Goal: Task Accomplishment & Management: Complete application form

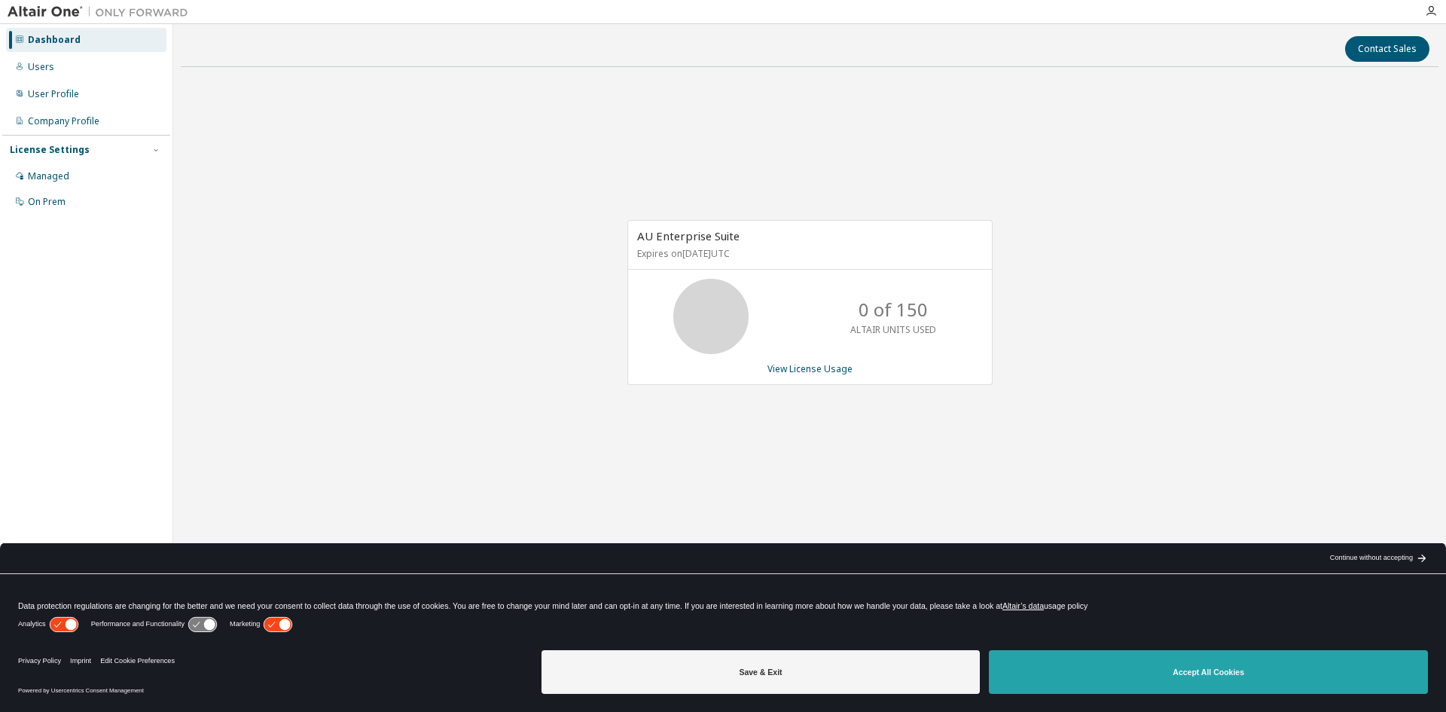
click at [1253, 670] on button "Accept All Cookies" at bounding box center [1208, 672] width 439 height 44
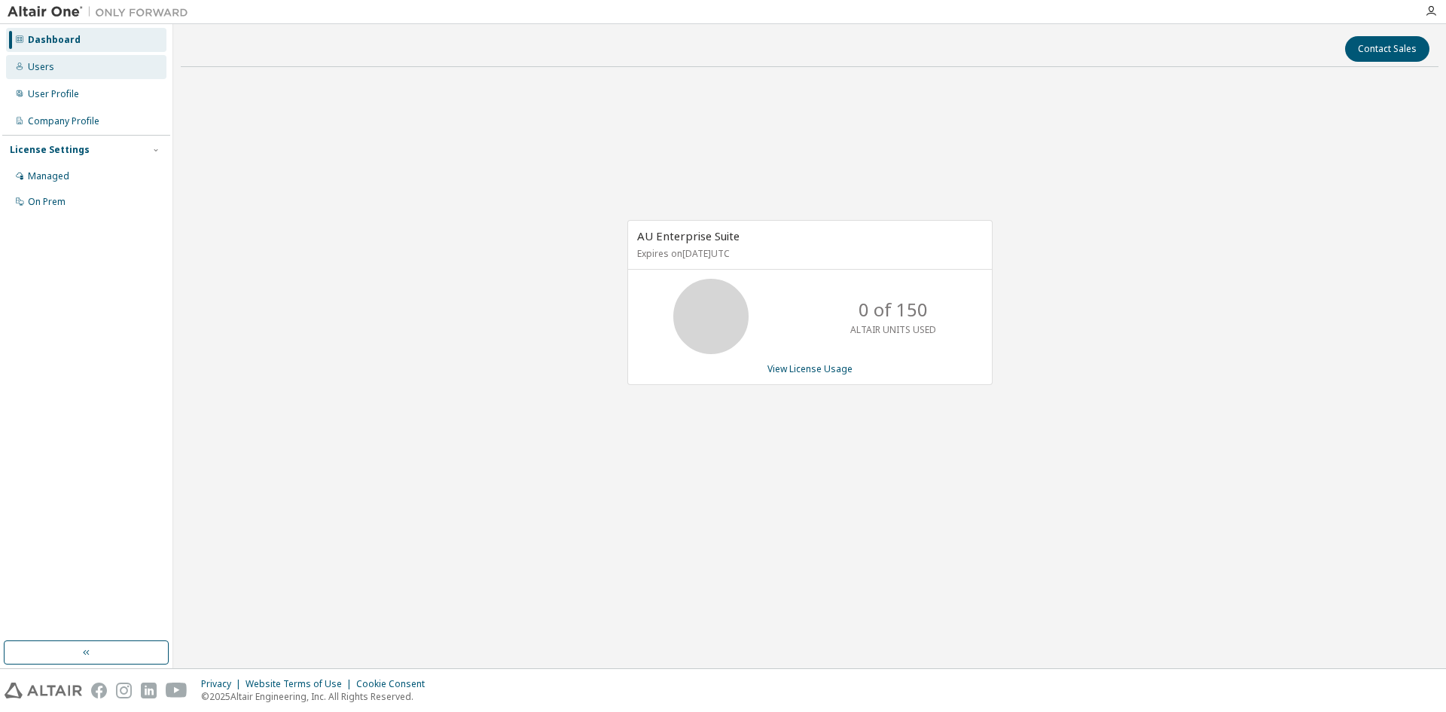
click at [61, 68] on div "Users" at bounding box center [86, 67] width 160 height 24
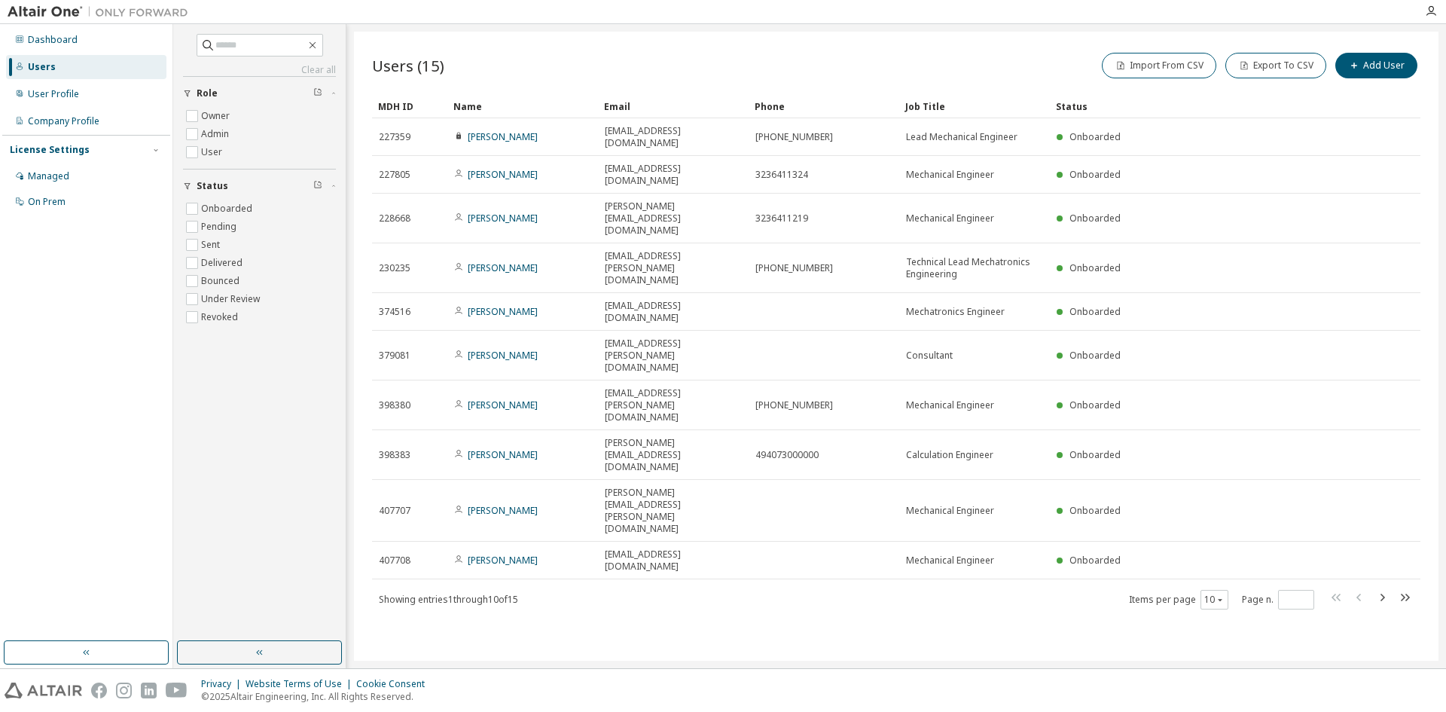
drag, startPoint x: 1384, startPoint y: 407, endPoint x: 946, endPoint y: 496, distance: 446.7
click at [946, 496] on div "Users (15) Import From CSV Export To CSV Add User Clear Load Save Save As Field…" at bounding box center [896, 346] width 1085 height 629
click at [1222, 595] on icon "button" at bounding box center [1220, 599] width 9 height 9
click at [1232, 447] on div "20" at bounding box center [1261, 445] width 121 height 18
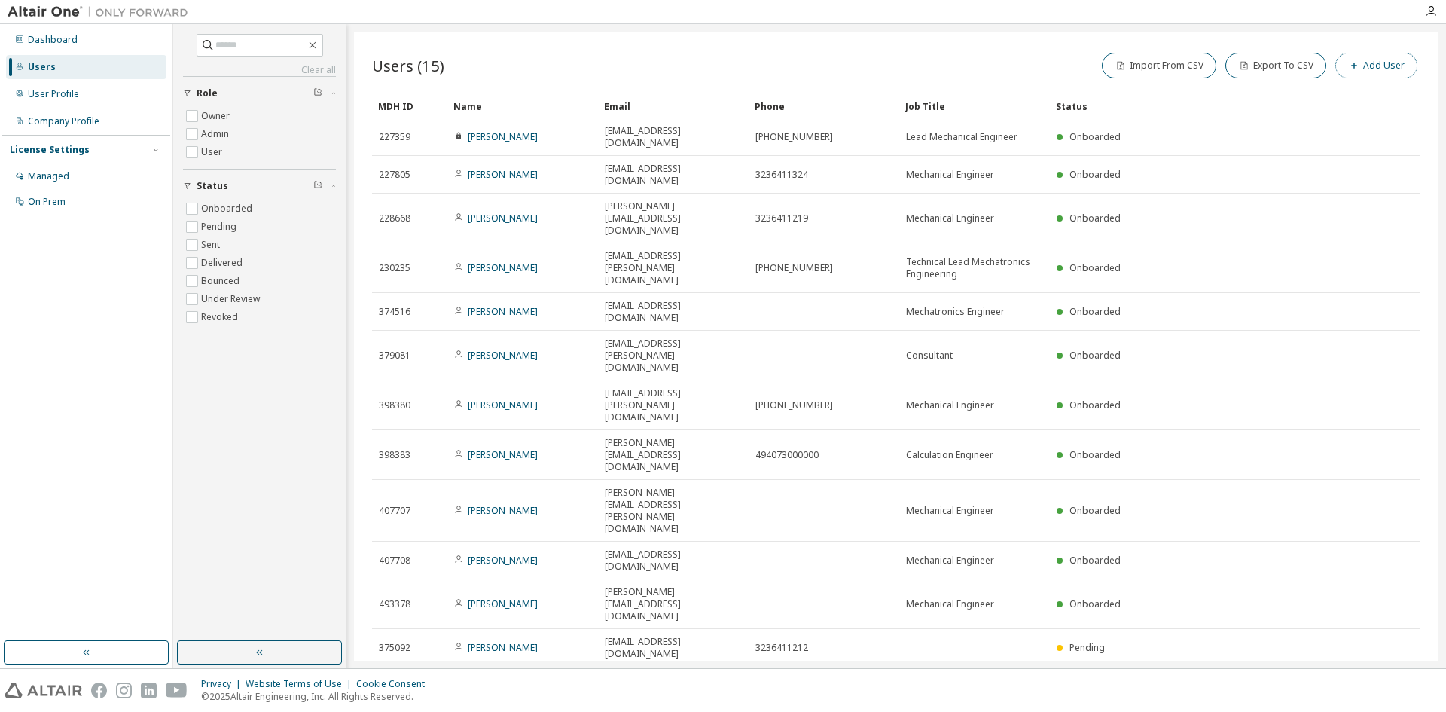
click at [1375, 65] on button "Add User" at bounding box center [1376, 66] width 82 height 26
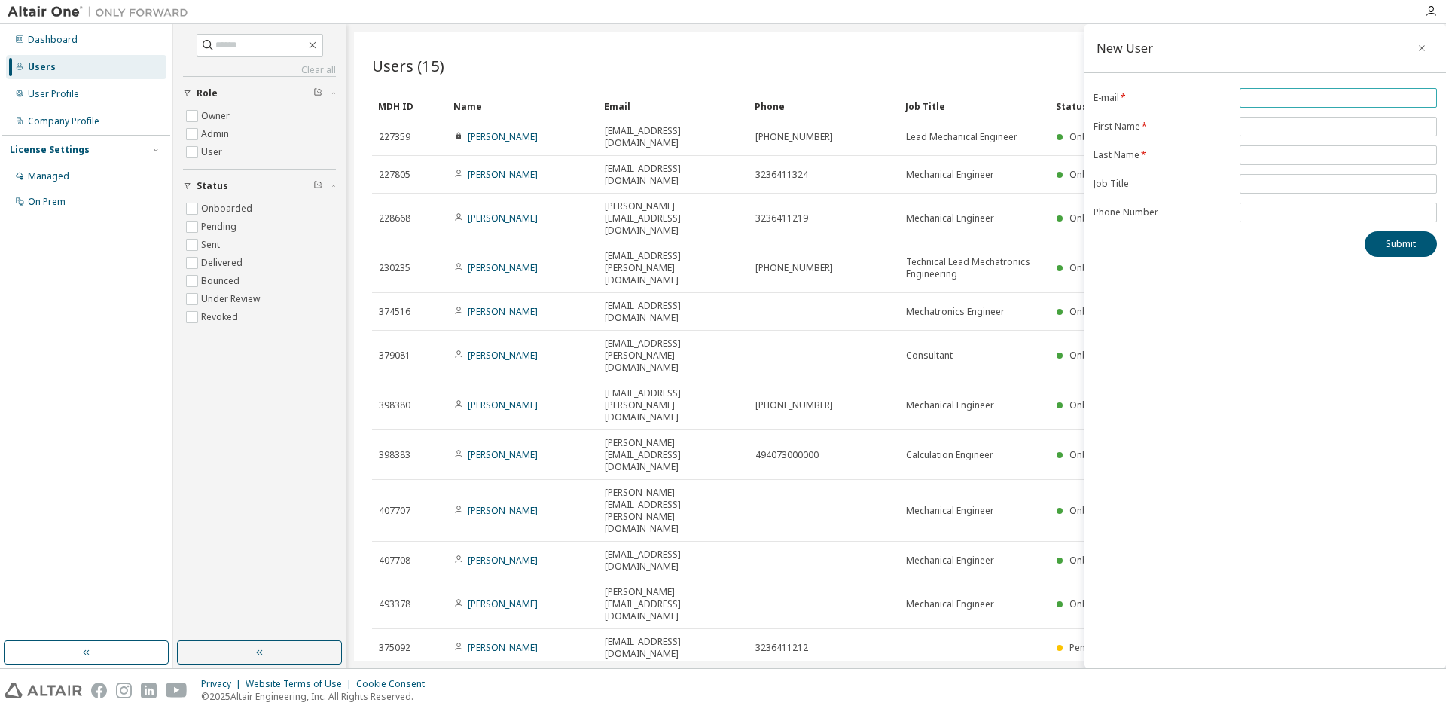
click at [1280, 94] on input "email" at bounding box center [1339, 98] width 190 height 12
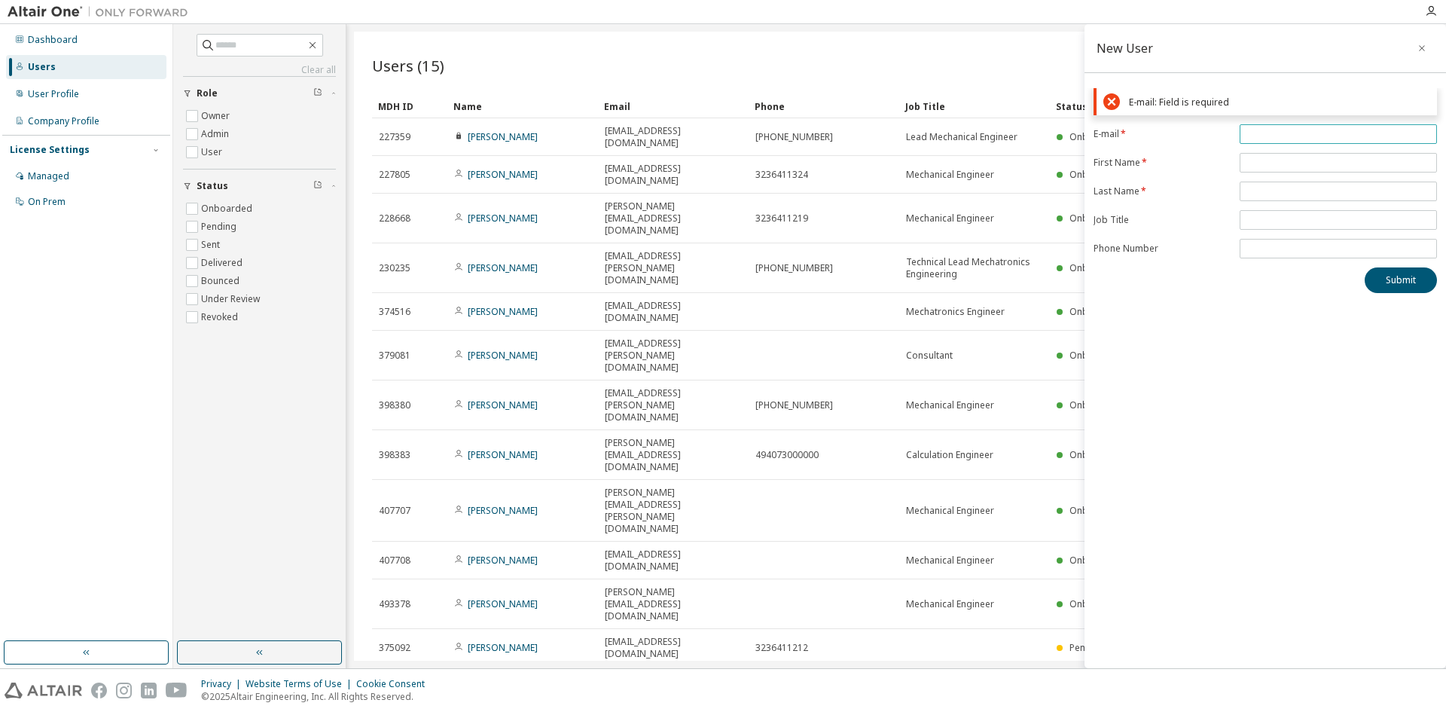
click at [1302, 130] on input "email" at bounding box center [1339, 134] width 190 height 12
paste input "**********"
type input "**********"
click at [1293, 162] on form "**********" at bounding box center [1265, 191] width 343 height 134
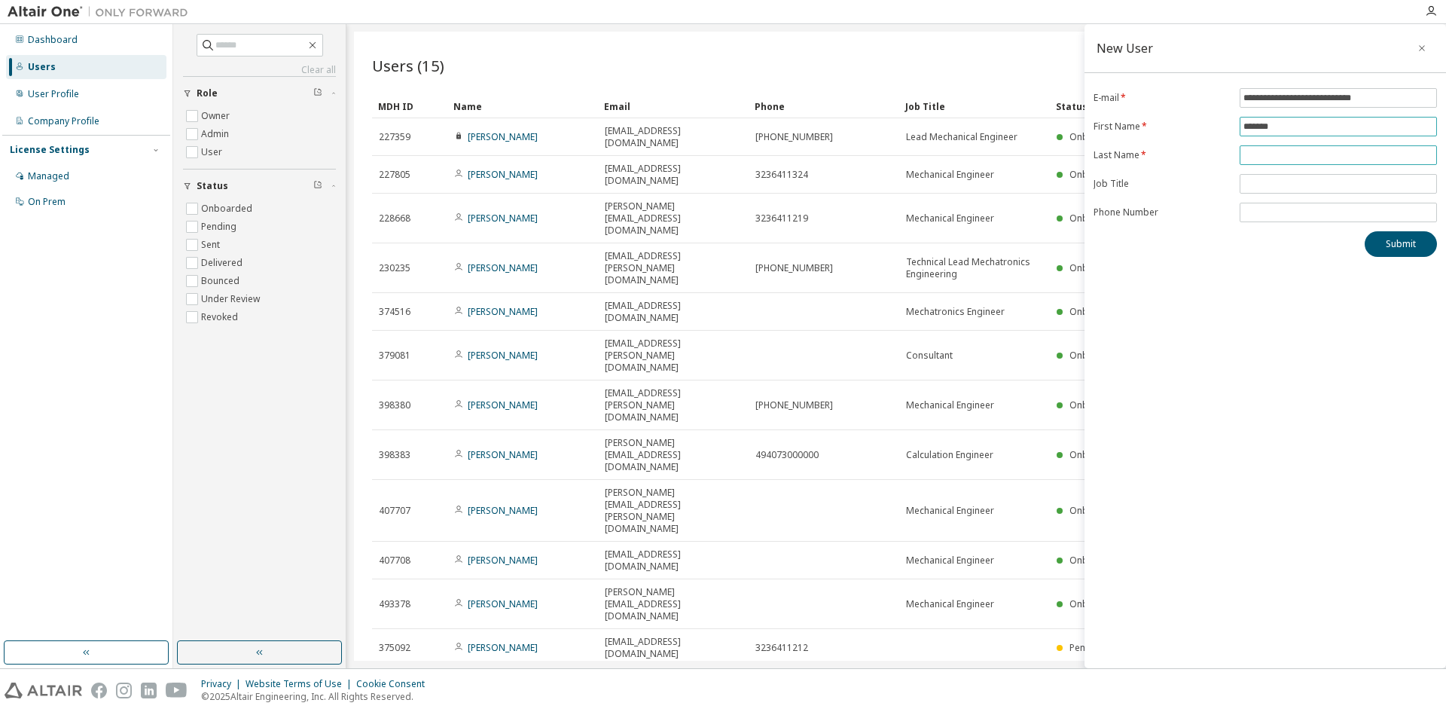
type input "*******"
click at [1247, 155] on input "text" at bounding box center [1339, 155] width 190 height 12
type input "*******"
click at [1262, 183] on input "text" at bounding box center [1339, 184] width 190 height 12
type input "**********"
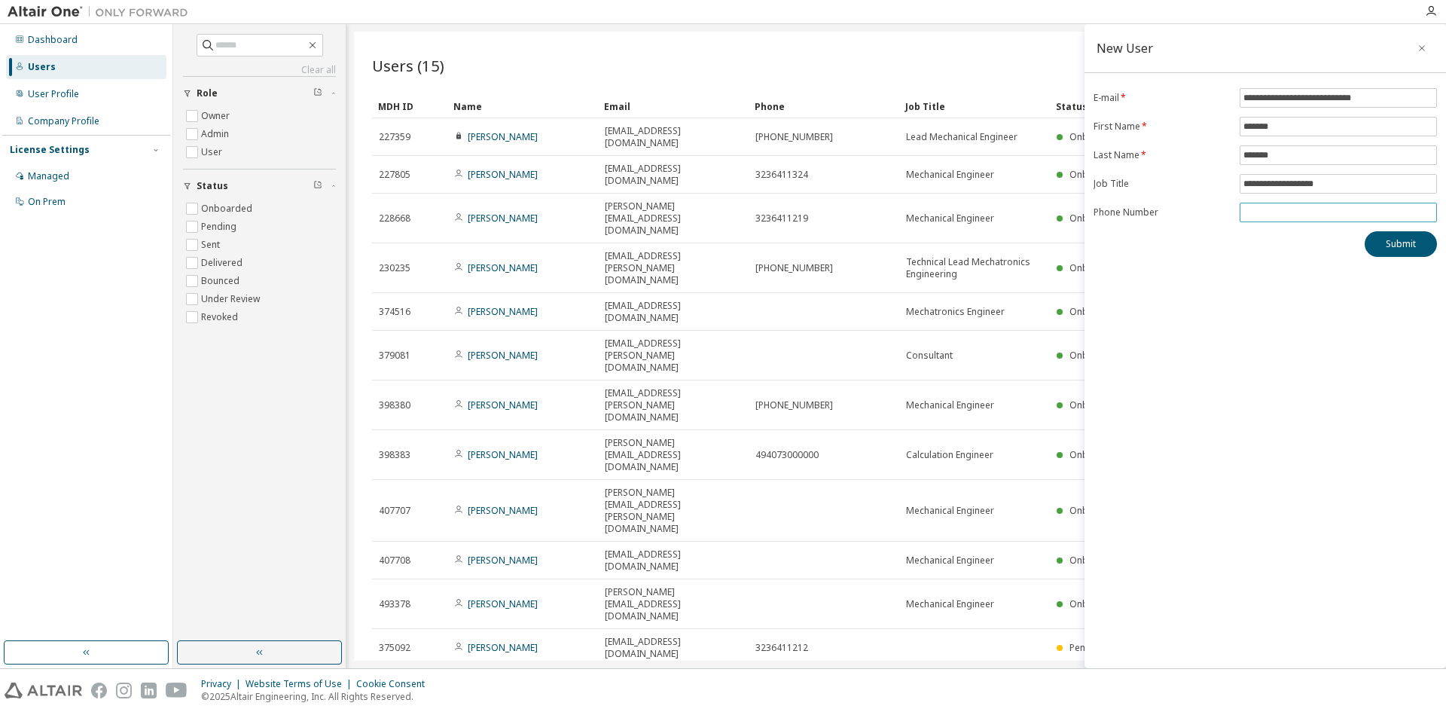
click at [1274, 211] on input "tel" at bounding box center [1339, 212] width 190 height 12
type input "**********"
click at [1402, 243] on button "Submit" at bounding box center [1401, 244] width 72 height 26
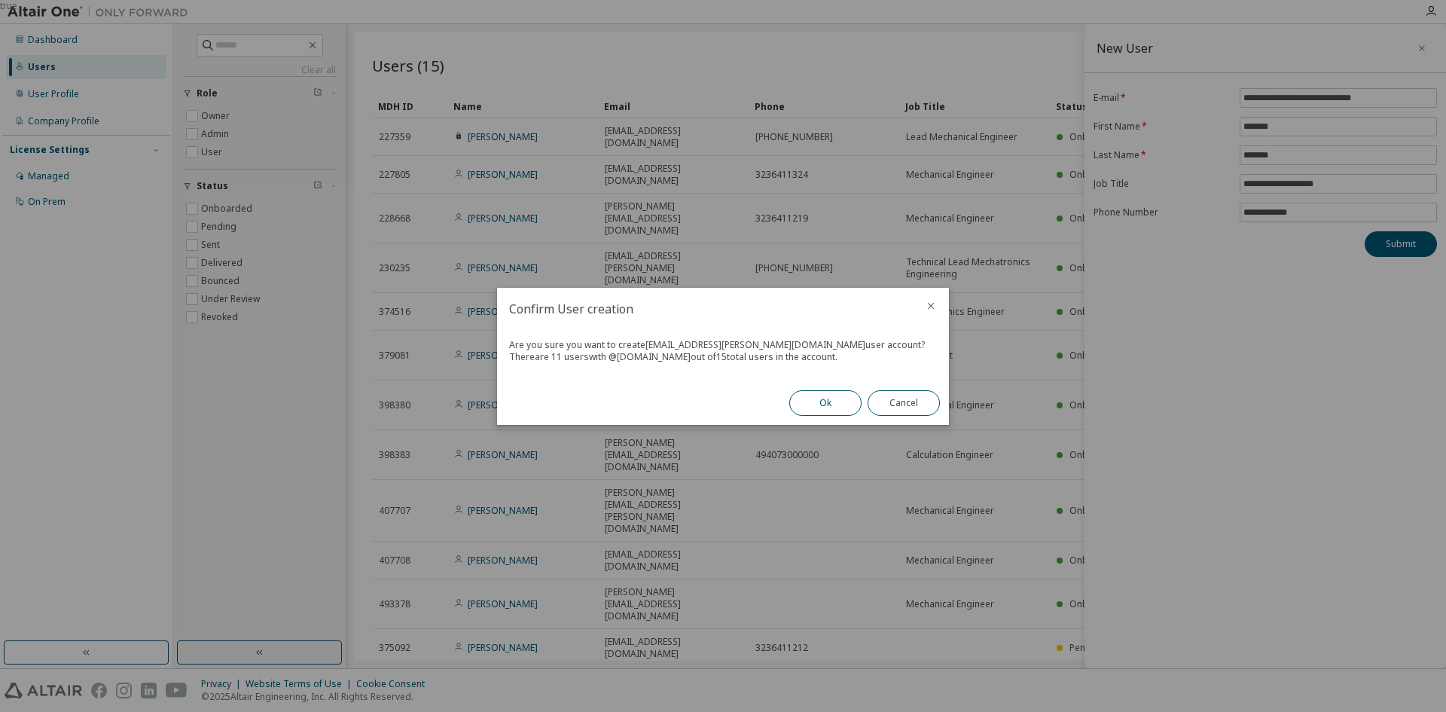
click at [833, 405] on button "Ok" at bounding box center [825, 403] width 72 height 26
click at [893, 401] on button "Close" at bounding box center [904, 403] width 72 height 26
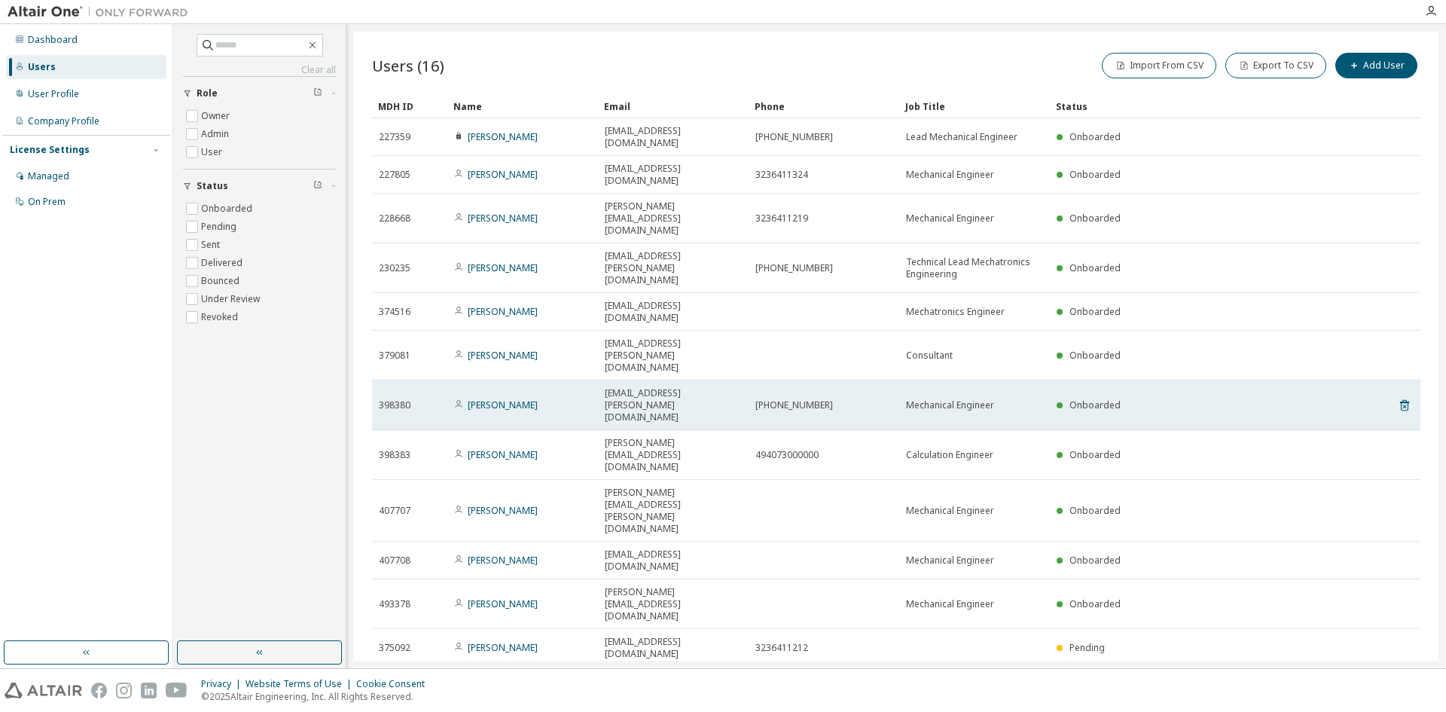
click at [572, 380] on td "[PERSON_NAME]" at bounding box center [522, 405] width 151 height 50
click at [505, 380] on td "[PERSON_NAME]" at bounding box center [522, 405] width 151 height 50
click at [500, 398] on link "[PERSON_NAME]" at bounding box center [503, 404] width 70 height 13
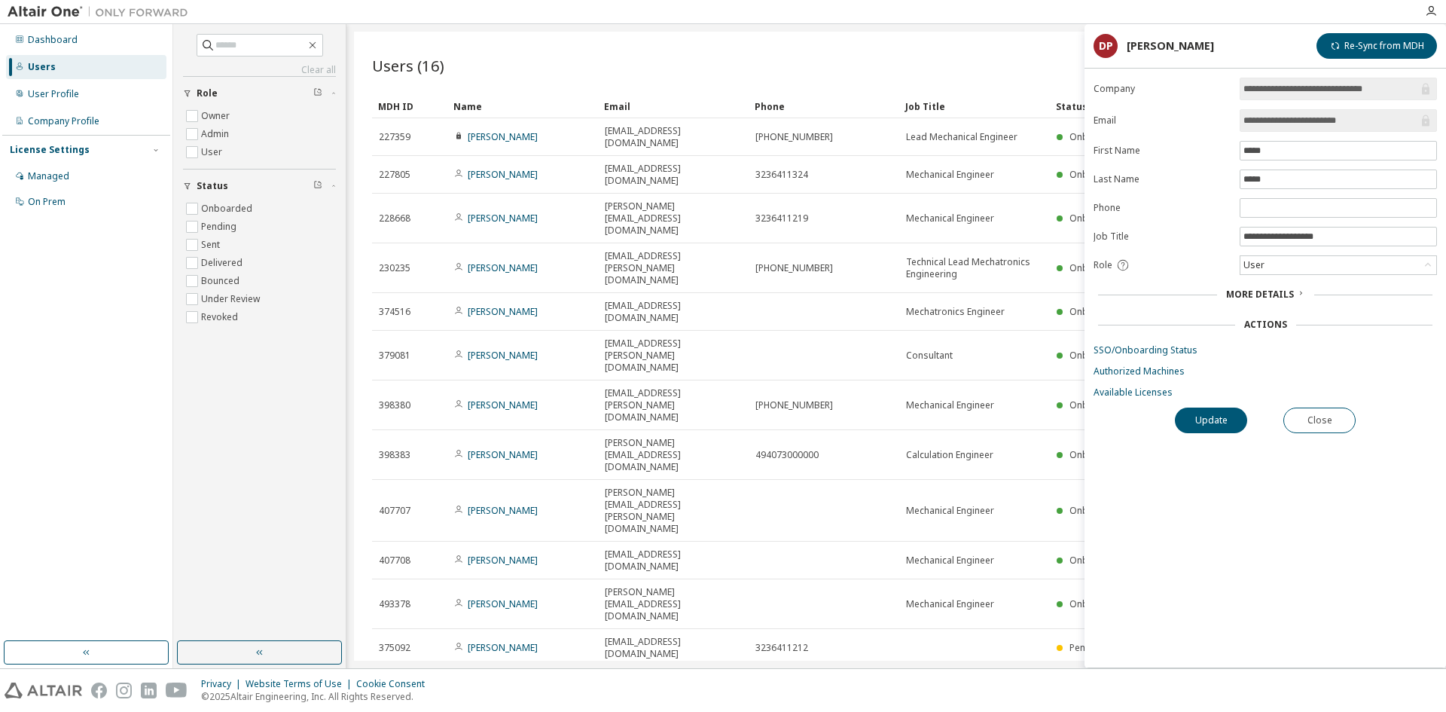
click at [982, 58] on div "Import From CSV Export To CSV Add User" at bounding box center [1158, 66] width 524 height 32
click at [1330, 414] on button "Close" at bounding box center [1320, 420] width 72 height 26
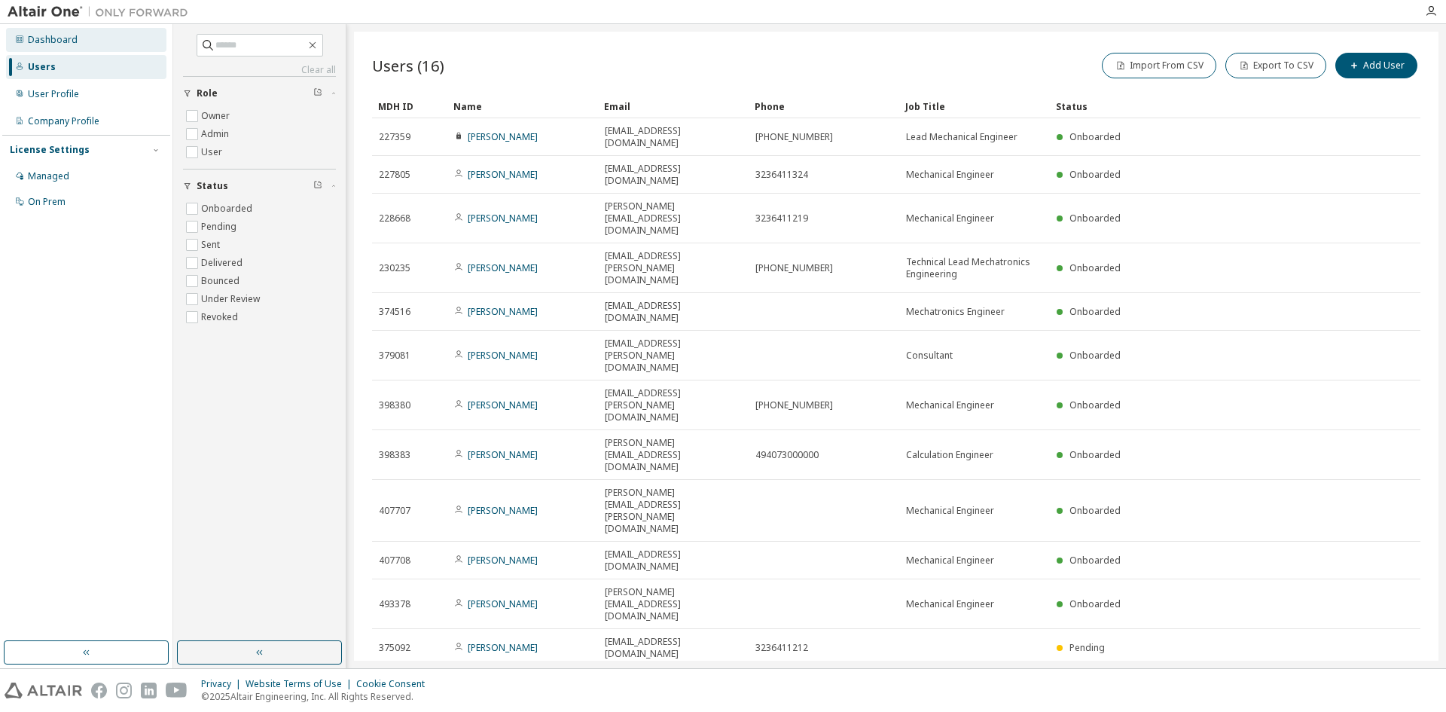
click at [63, 40] on div "Dashboard" at bounding box center [53, 40] width 50 height 12
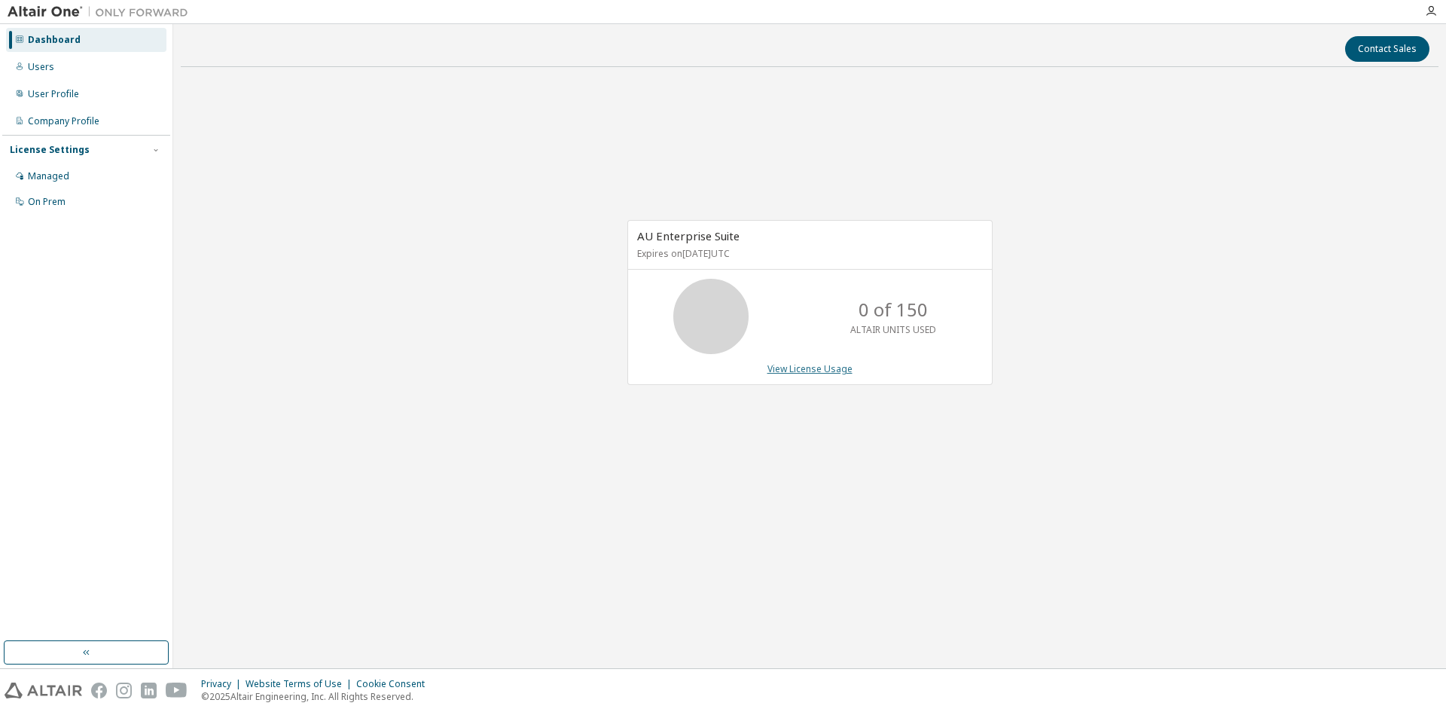
click at [806, 372] on link "View License Usage" at bounding box center [810, 368] width 85 height 13
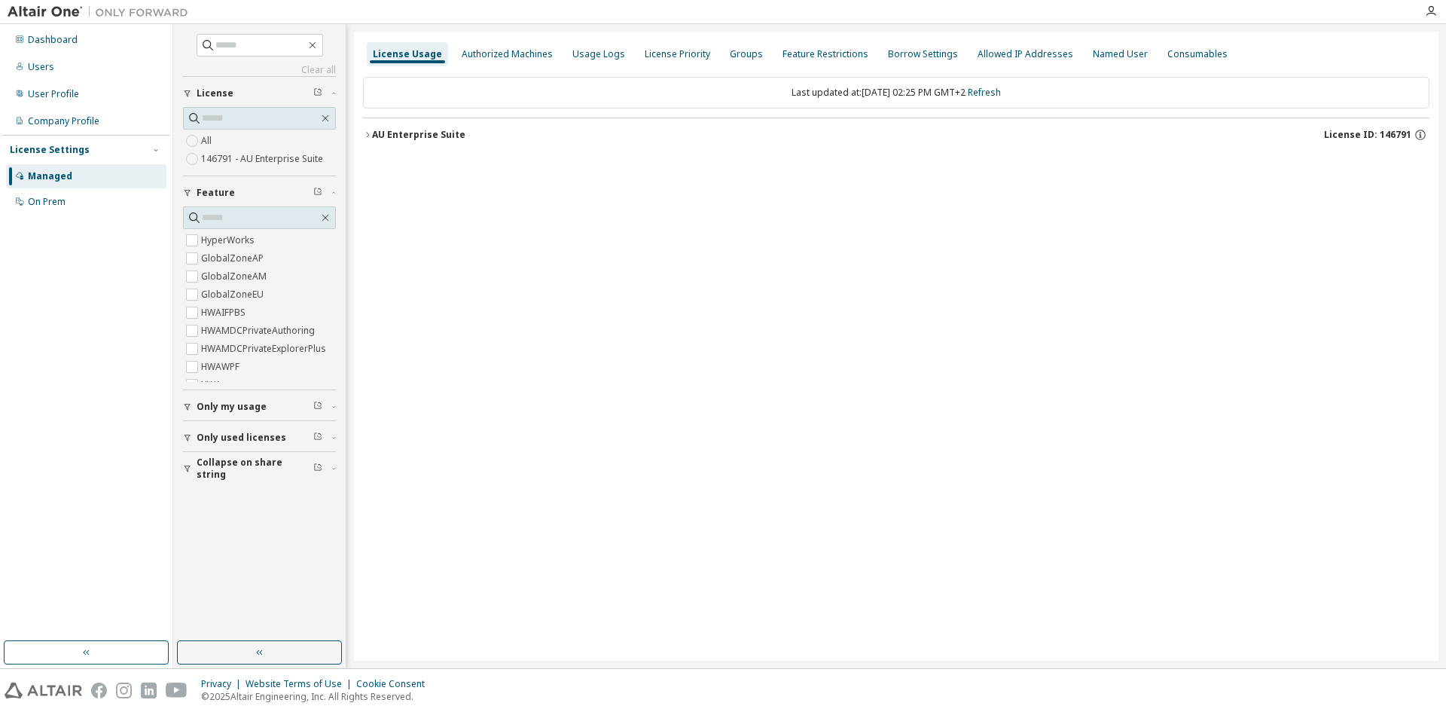
click at [363, 133] on icon "button" at bounding box center [367, 134] width 9 height 9
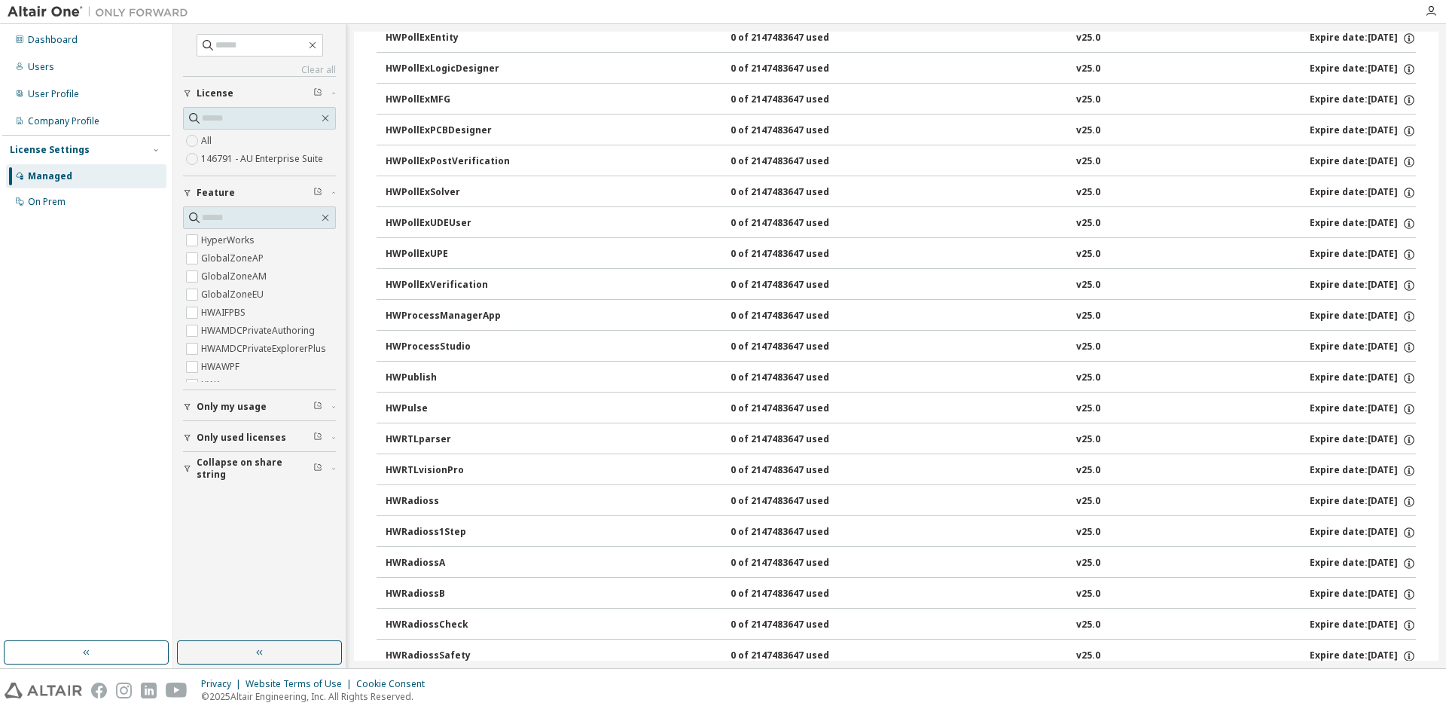
scroll to position [15975, 0]
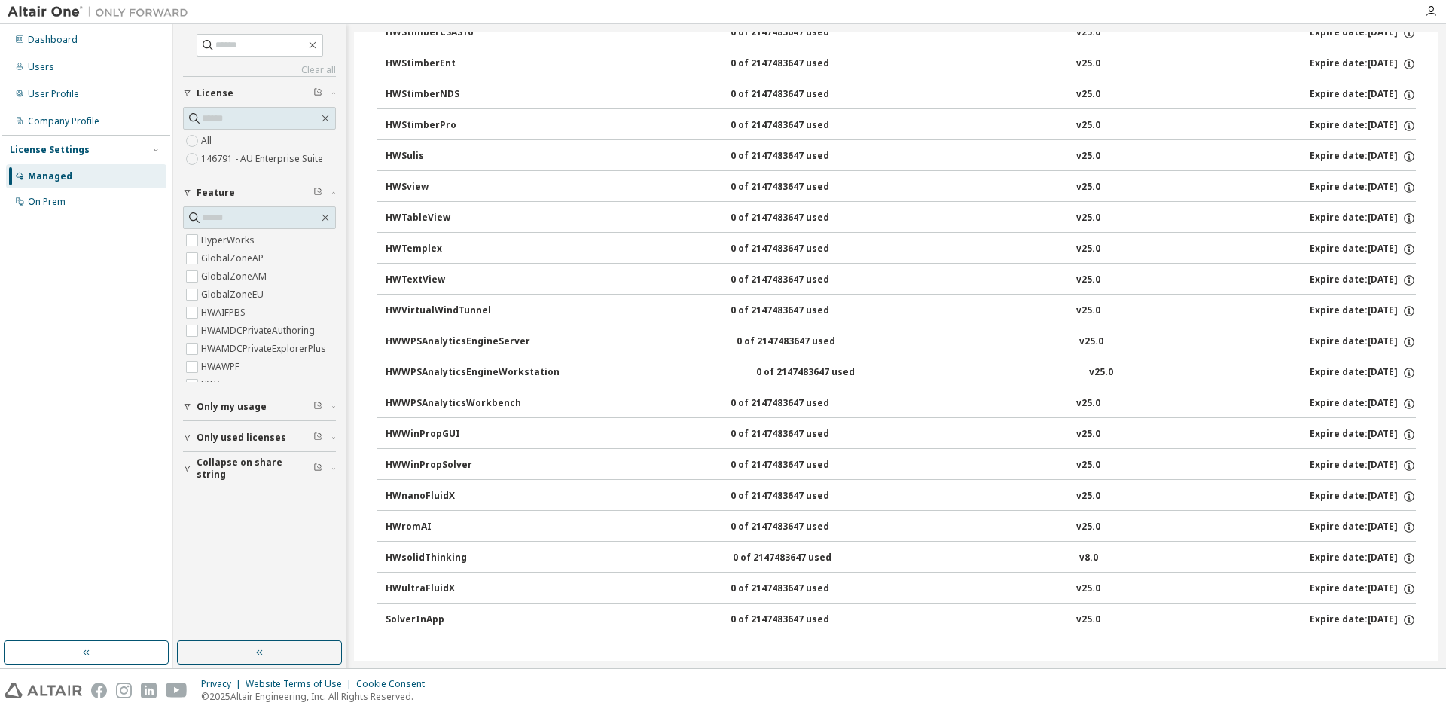
click at [270, 436] on span "Only used licenses" at bounding box center [242, 438] width 90 height 12
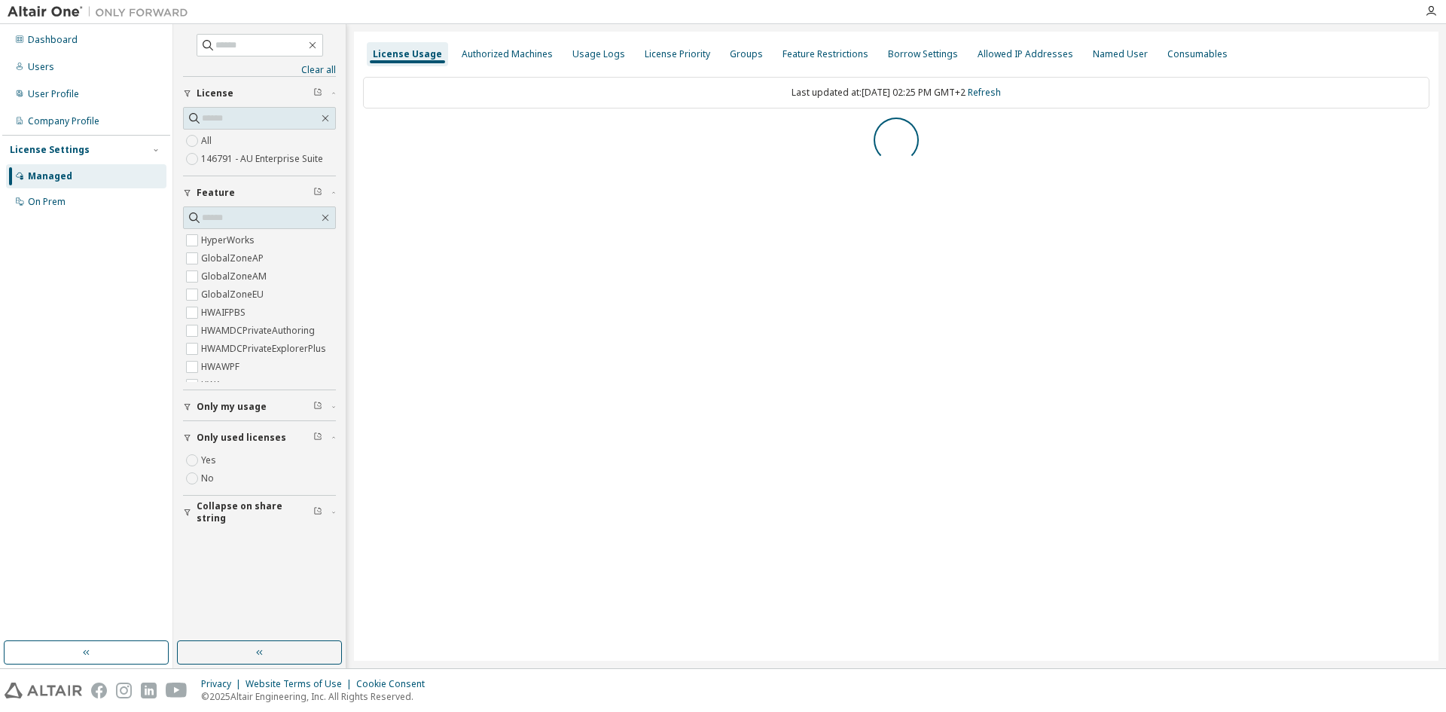
scroll to position [0, 0]
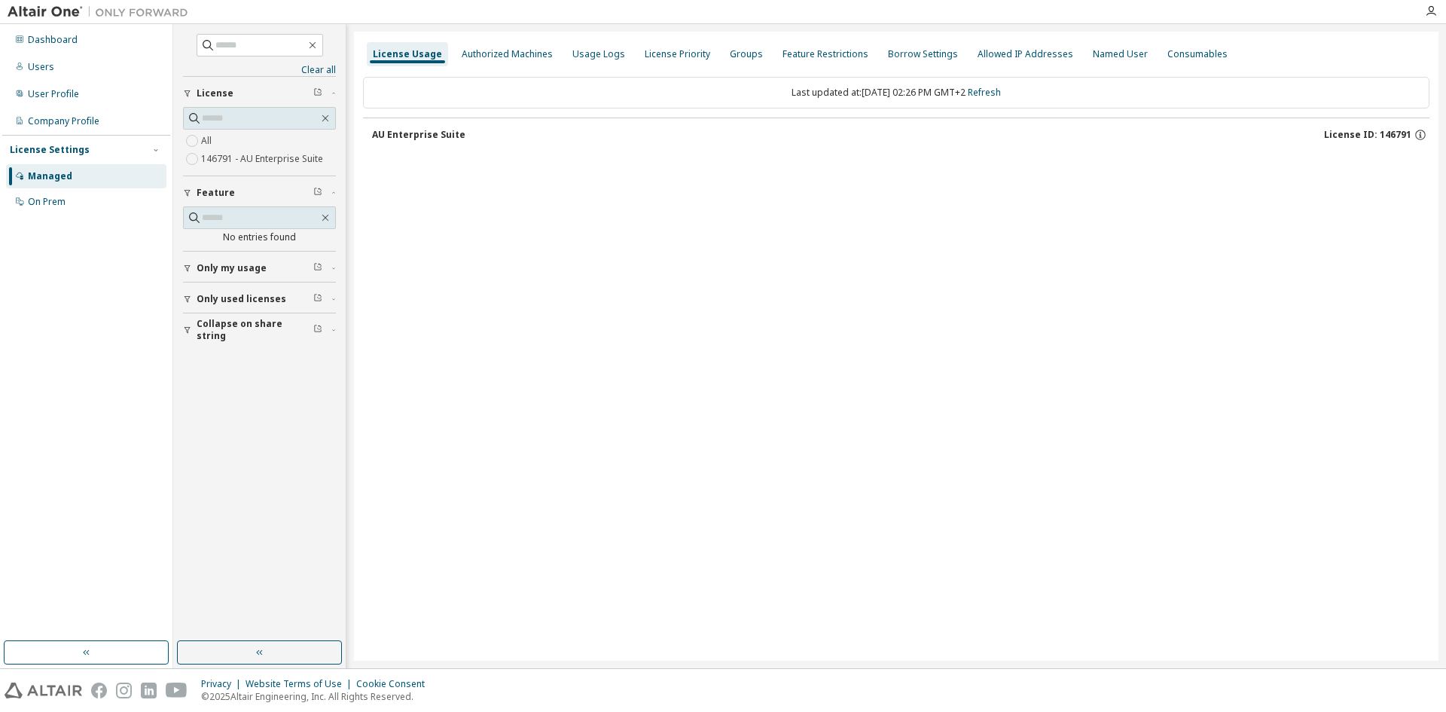
click at [270, 304] on span "Only used licenses" at bounding box center [242, 299] width 90 height 12
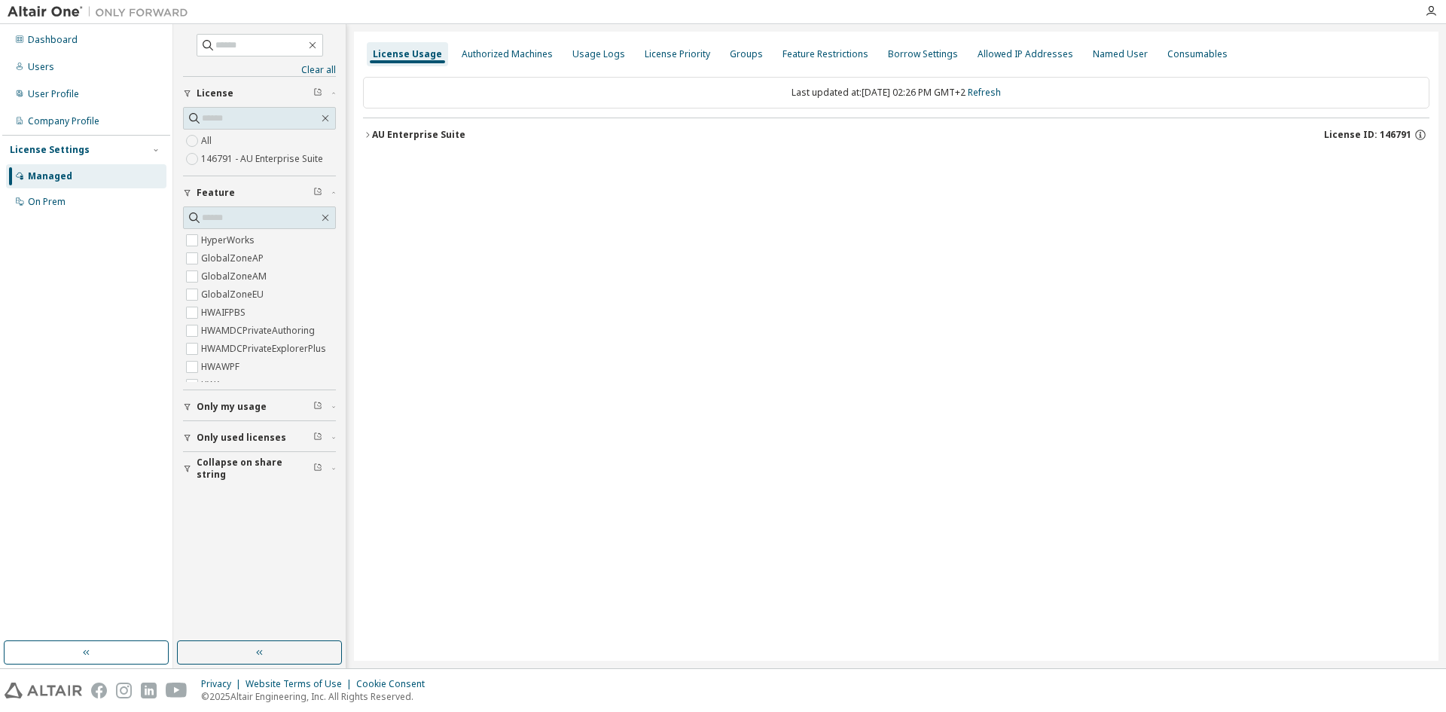
click at [185, 438] on icon "button" at bounding box center [187, 437] width 9 height 9
click at [317, 341] on icon "button" at bounding box center [317, 339] width 9 height 9
click at [369, 134] on icon "button" at bounding box center [367, 134] width 9 height 9
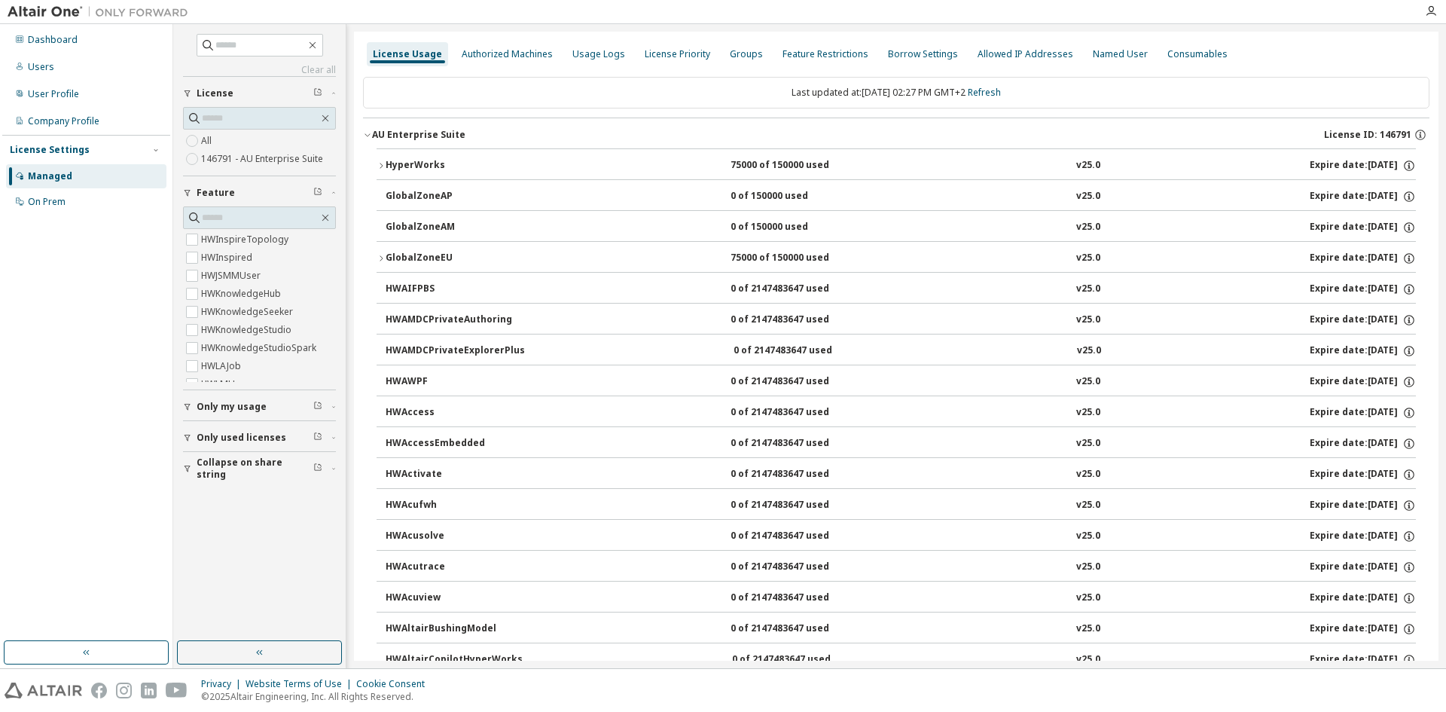
scroll to position [3037, 0]
click at [265, 215] on input "text" at bounding box center [260, 217] width 117 height 15
type input "******"
click at [242, 290] on label "HWSimSolid" at bounding box center [228, 294] width 55 height 18
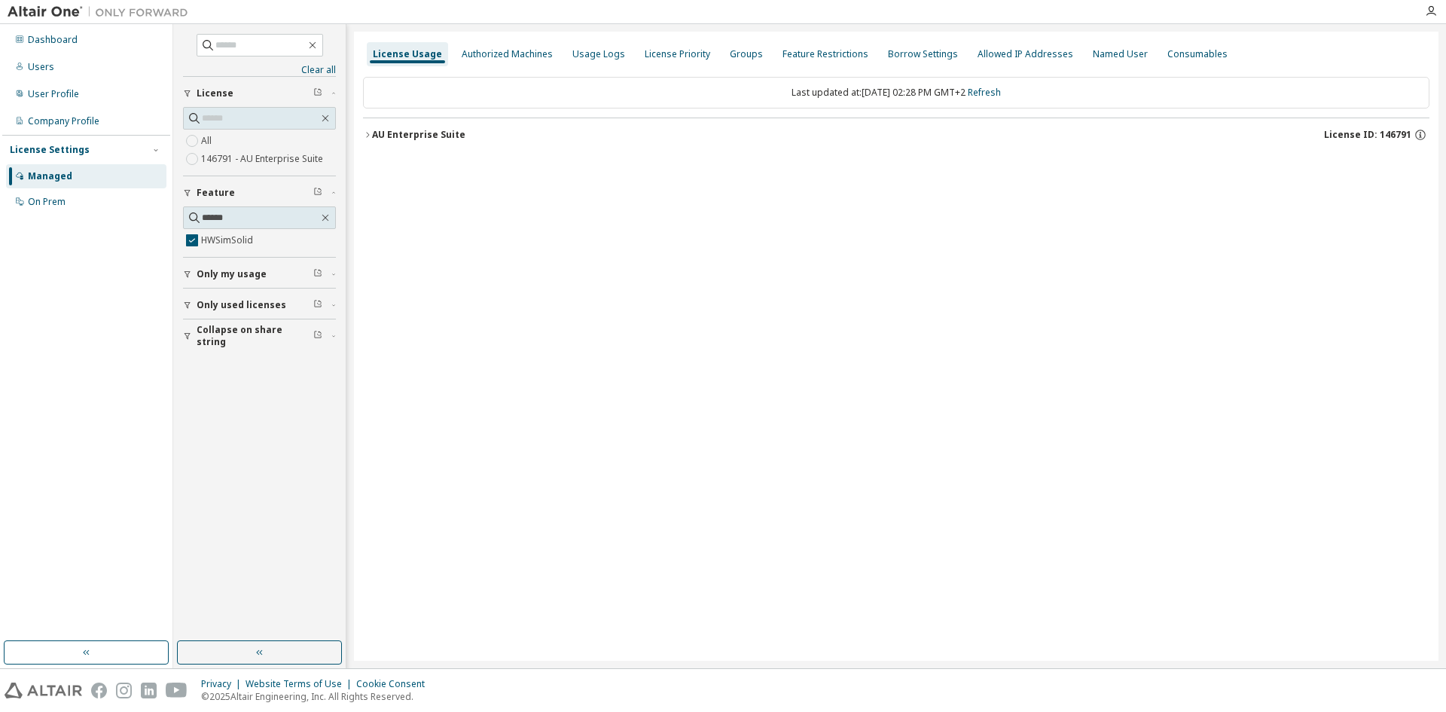
click at [367, 129] on button "AU Enterprise Suite License ID: 146791" at bounding box center [896, 134] width 1067 height 33
